Goal: Task Accomplishment & Management: Manage account settings

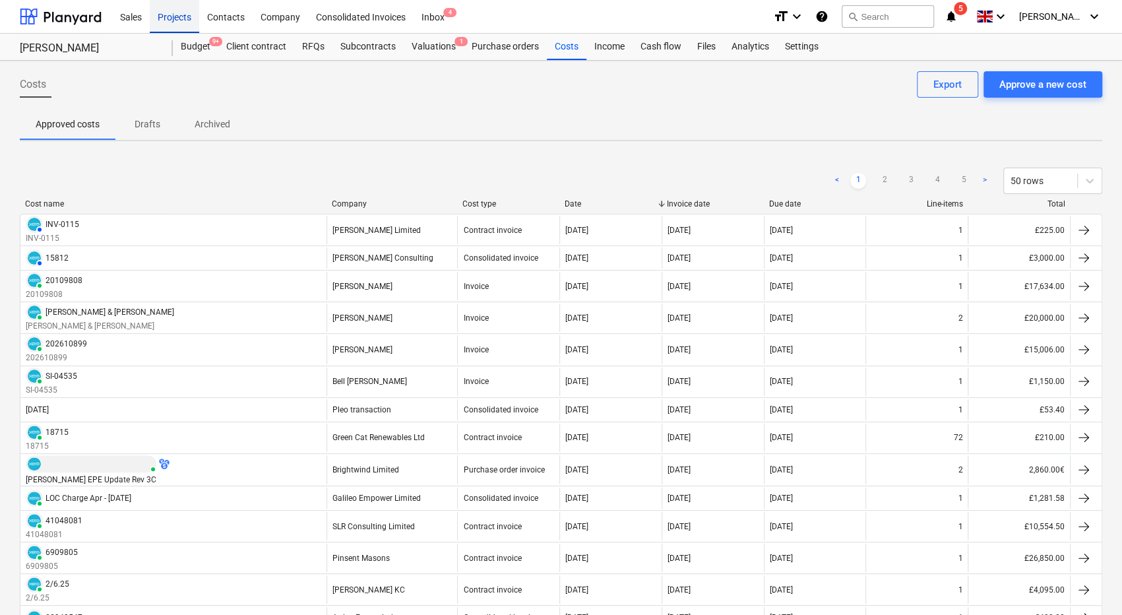
click at [175, 16] on div "Projects" at bounding box center [174, 16] width 49 height 34
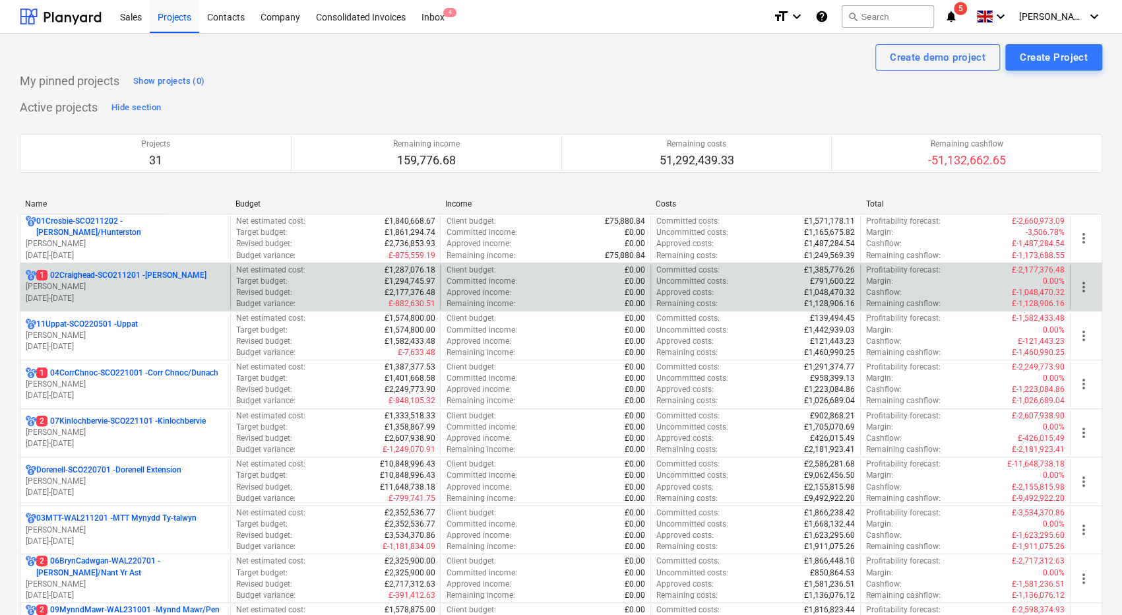
click at [156, 275] on p "1 02Craighead-SCO211201 - [GEOGRAPHIC_DATA]" at bounding box center [121, 275] width 170 height 11
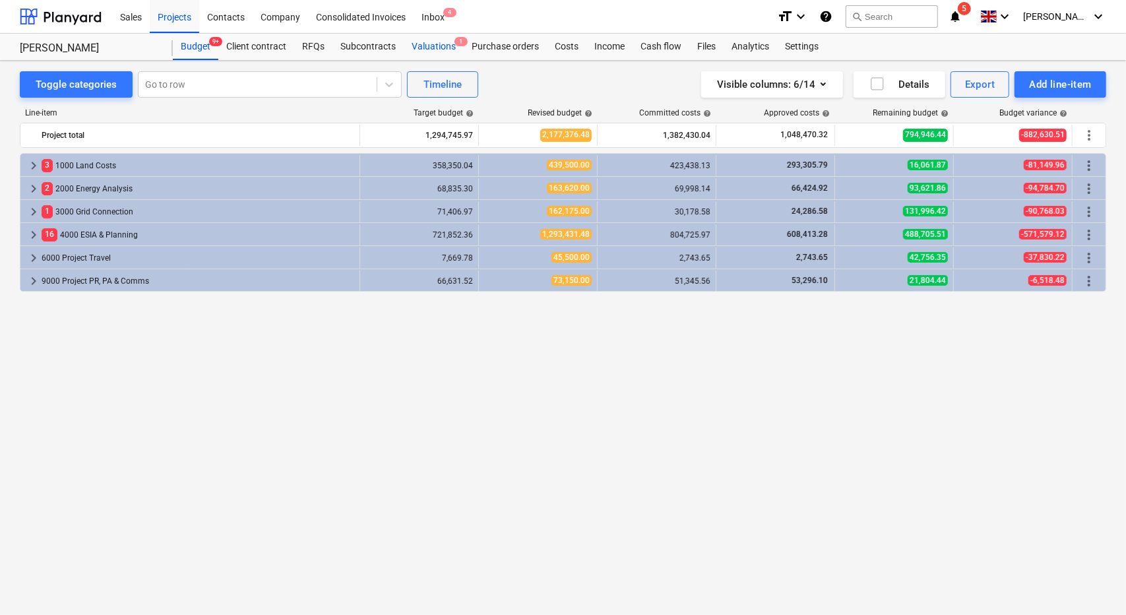
click at [421, 44] on div "Valuations 1" at bounding box center [434, 47] width 60 height 26
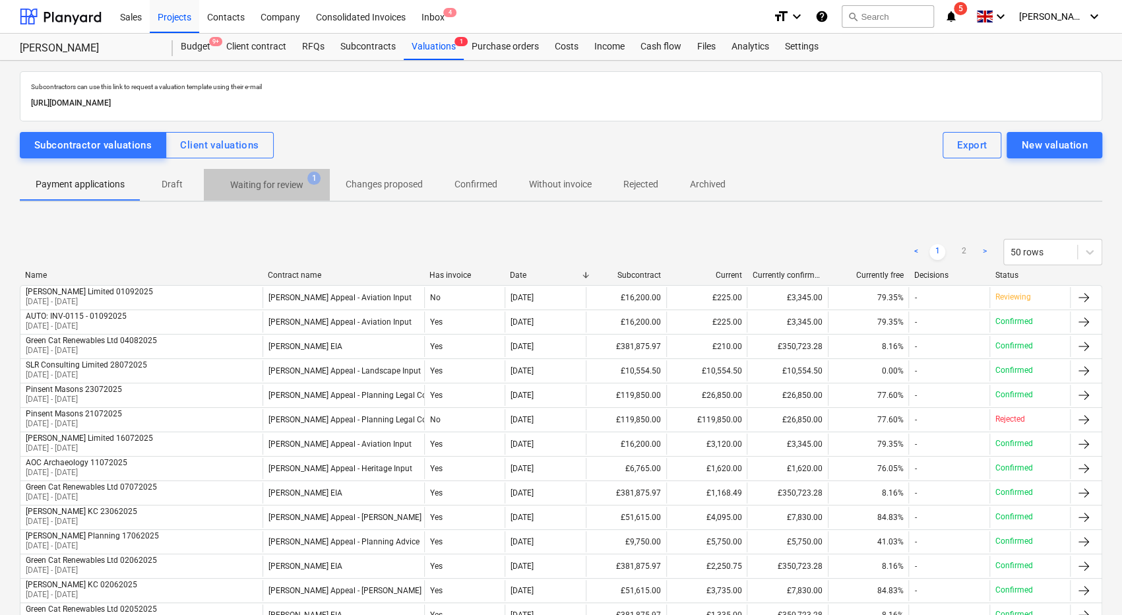
click at [283, 187] on p "Waiting for review" at bounding box center [266, 185] width 73 height 14
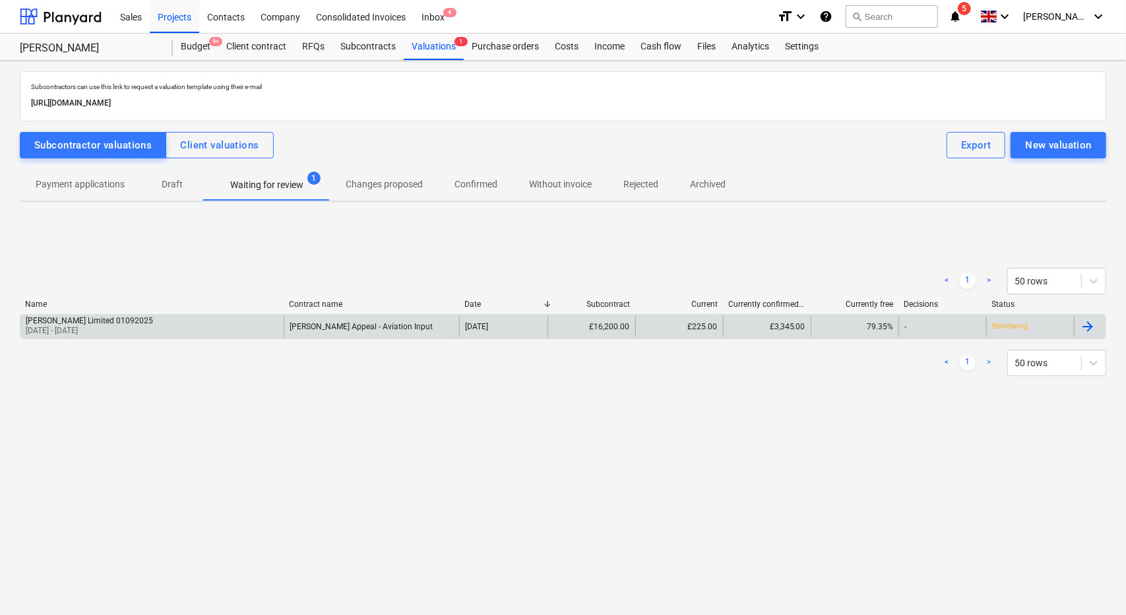
click at [269, 329] on div "[PERSON_NAME] Limited 01092025 [DATE] - [DATE]" at bounding box center [151, 326] width 263 height 21
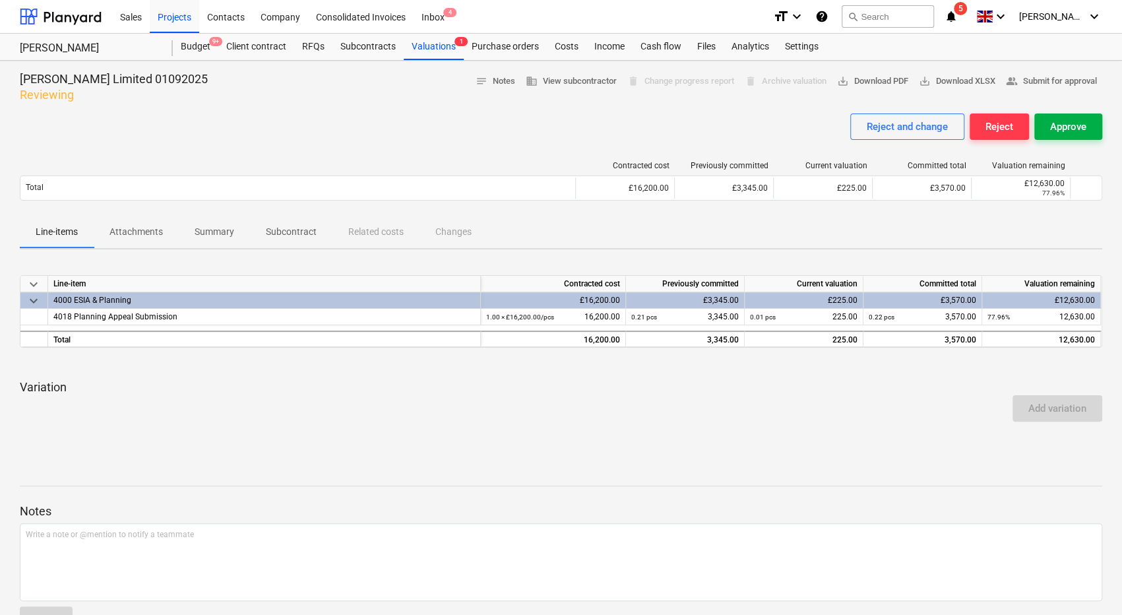
click at [1069, 131] on div "Approve" at bounding box center [1068, 126] width 36 height 17
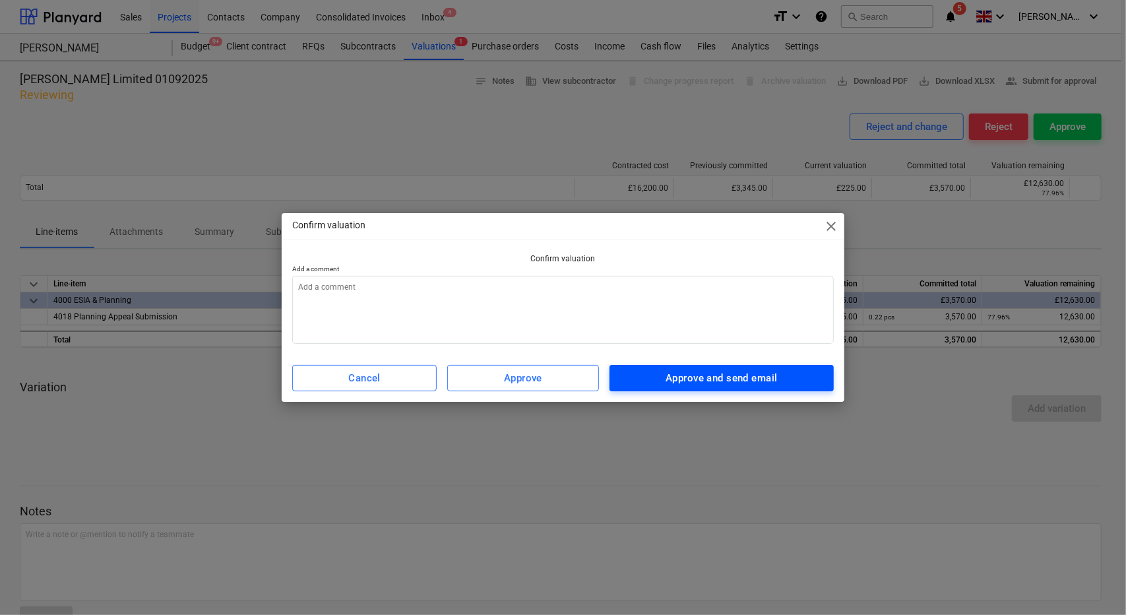
click at [687, 371] on div "Approve and send email" at bounding box center [720, 377] width 111 height 17
type textarea "x"
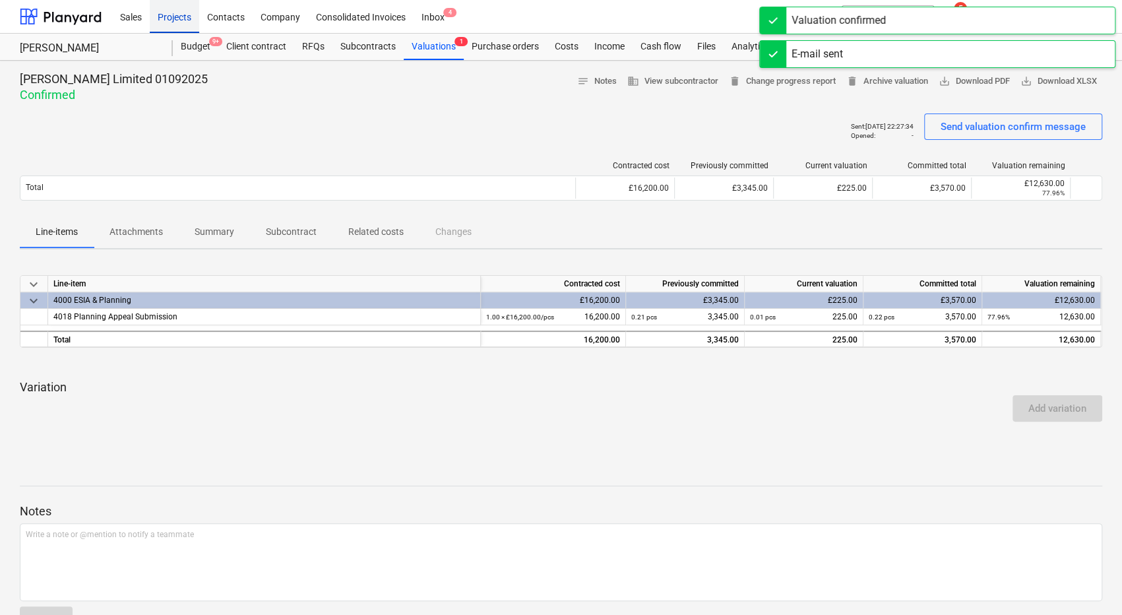
click at [181, 11] on div "Projects" at bounding box center [174, 16] width 49 height 34
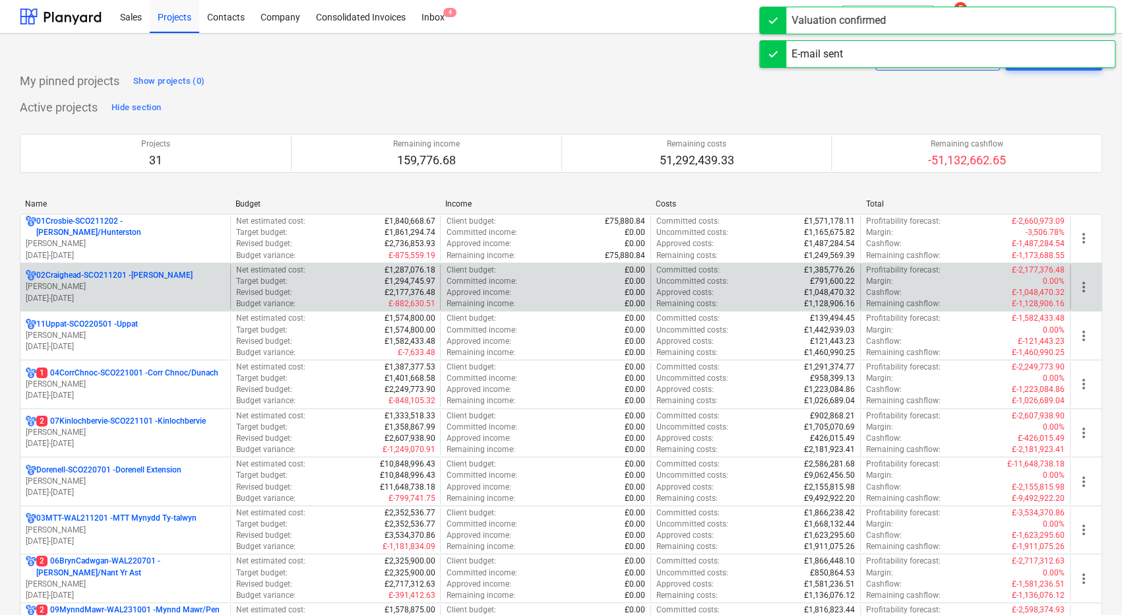
click at [166, 285] on p "[PERSON_NAME]" at bounding box center [125, 286] width 199 height 11
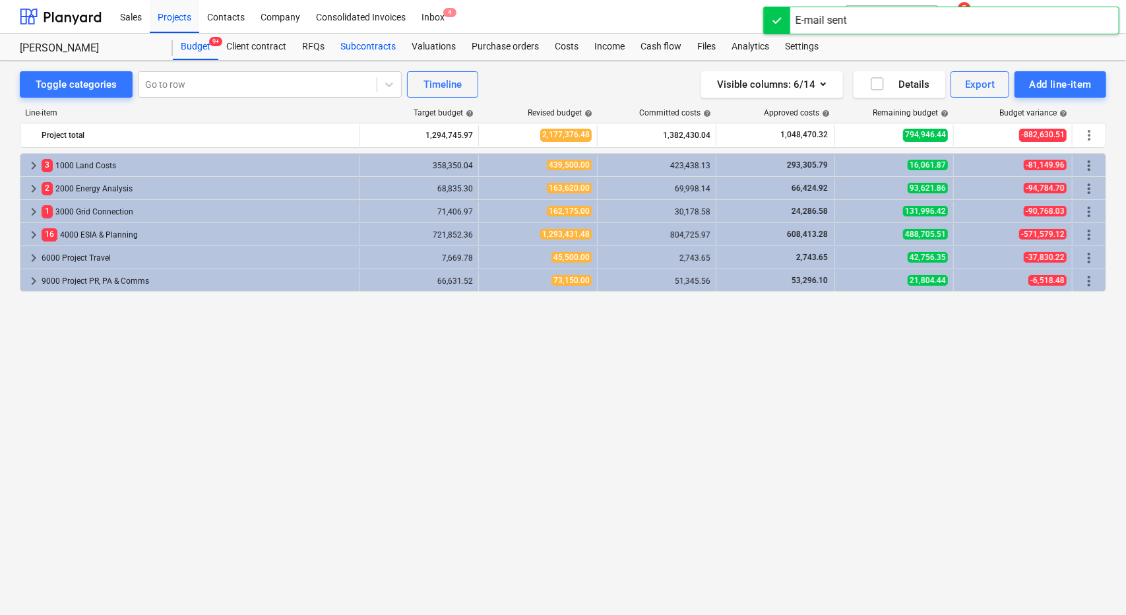
click at [363, 36] on div "Subcontracts" at bounding box center [367, 47] width 71 height 26
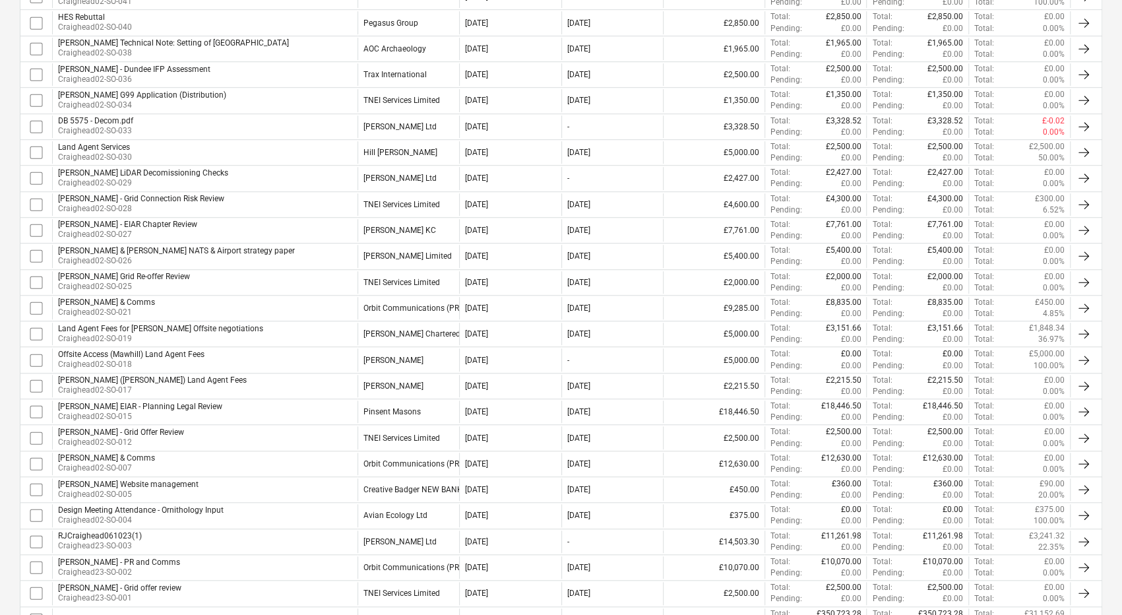
scroll to position [669, 0]
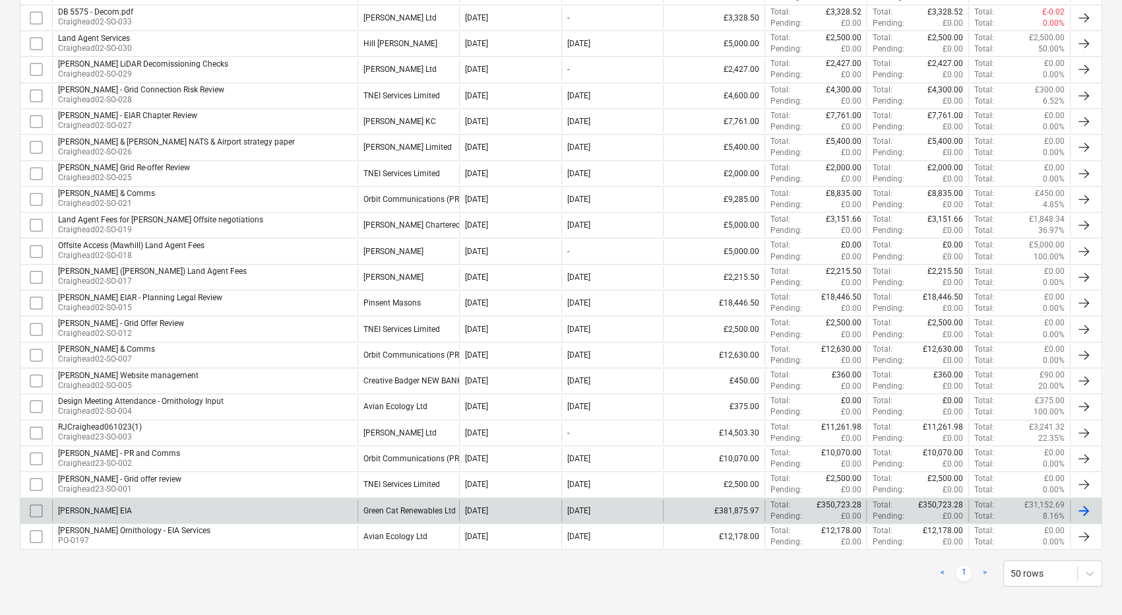
click at [220, 499] on div "[PERSON_NAME] EIA" at bounding box center [204, 510] width 305 height 22
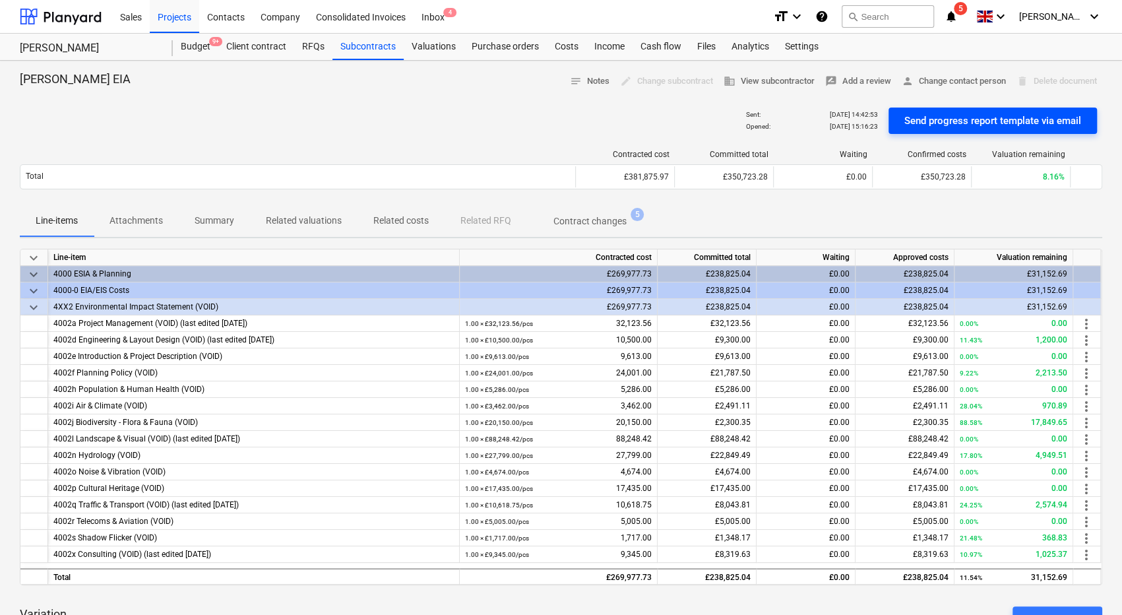
click at [960, 107] on button "Send progress report template via email" at bounding box center [992, 120] width 208 height 26
